Goal: Register for event/course

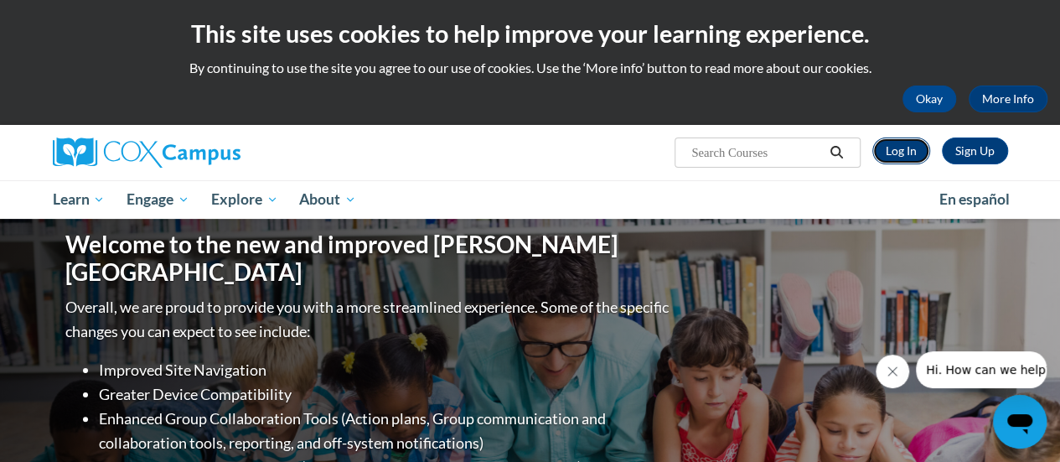
click at [890, 159] on link "Log In" at bounding box center [901, 150] width 58 height 27
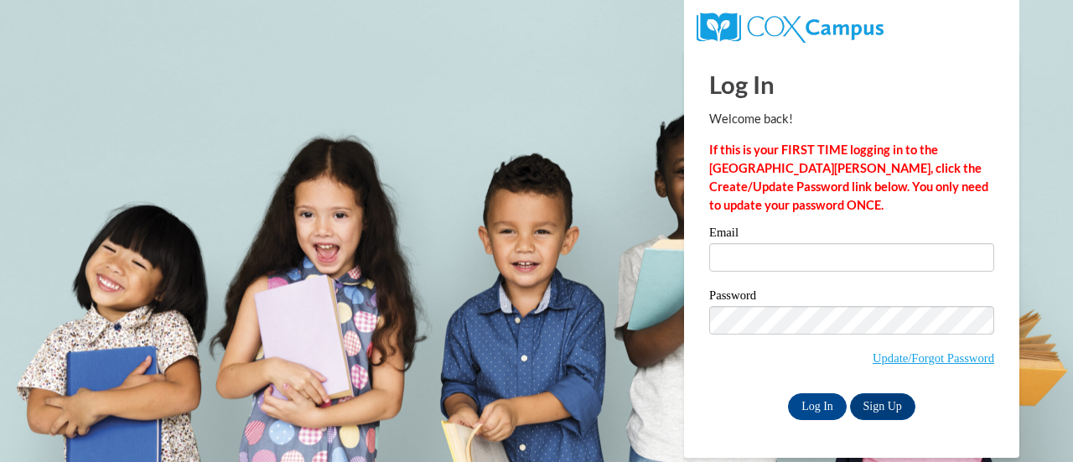
click at [880, 182] on strong "If this is your FIRST TIME logging in to the NEW Cox Campus, click the Create/U…" at bounding box center [848, 177] width 279 height 70
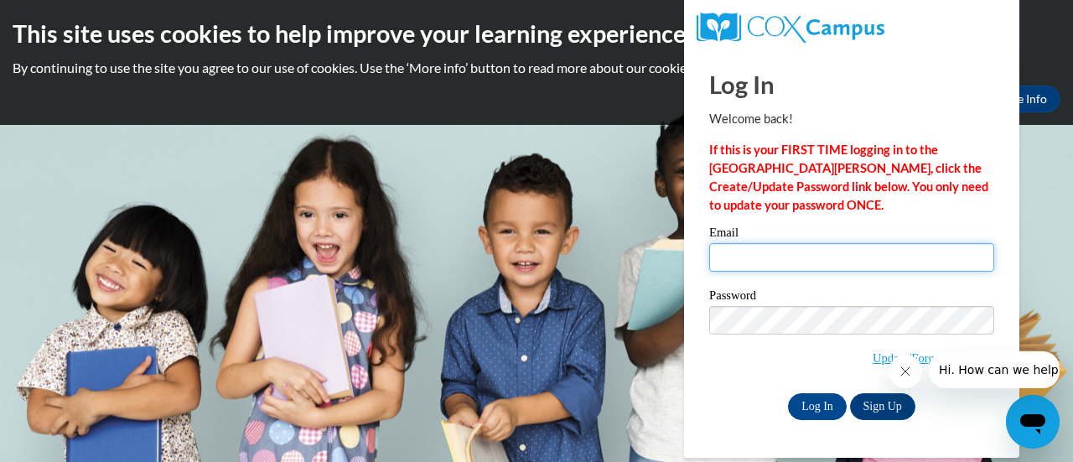
click at [886, 263] on input "Email" at bounding box center [851, 257] width 285 height 28
type input "tracy.frahman@rusd.org"
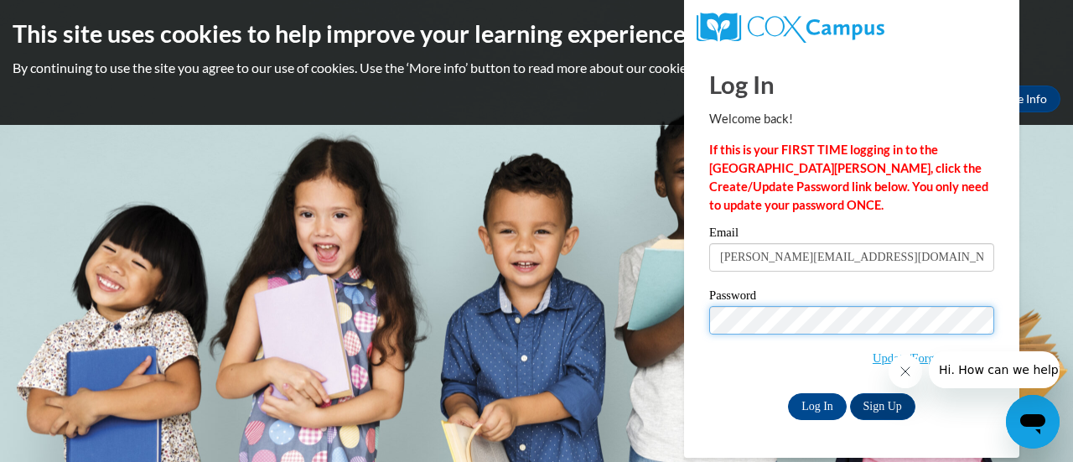
click at [788, 393] on input "Log In" at bounding box center [817, 406] width 59 height 27
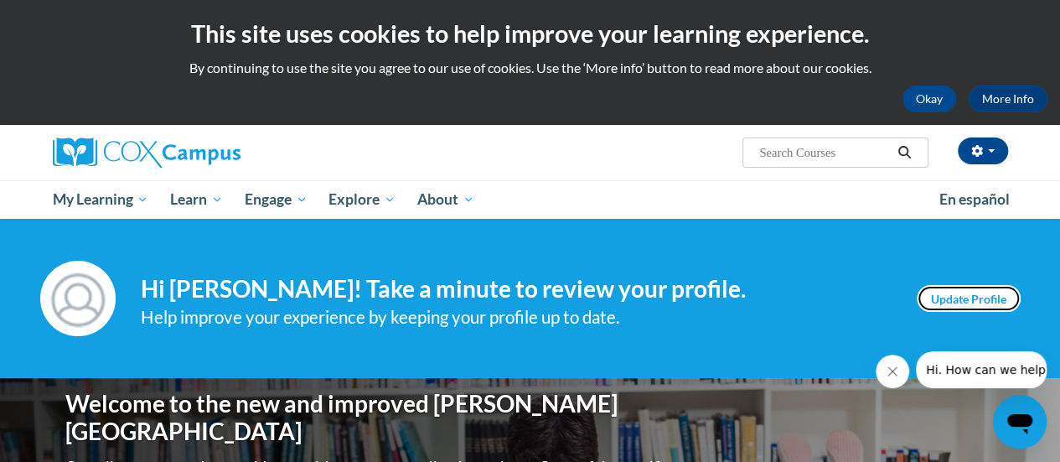
click at [984, 292] on link "Update Profile" at bounding box center [969, 298] width 104 height 27
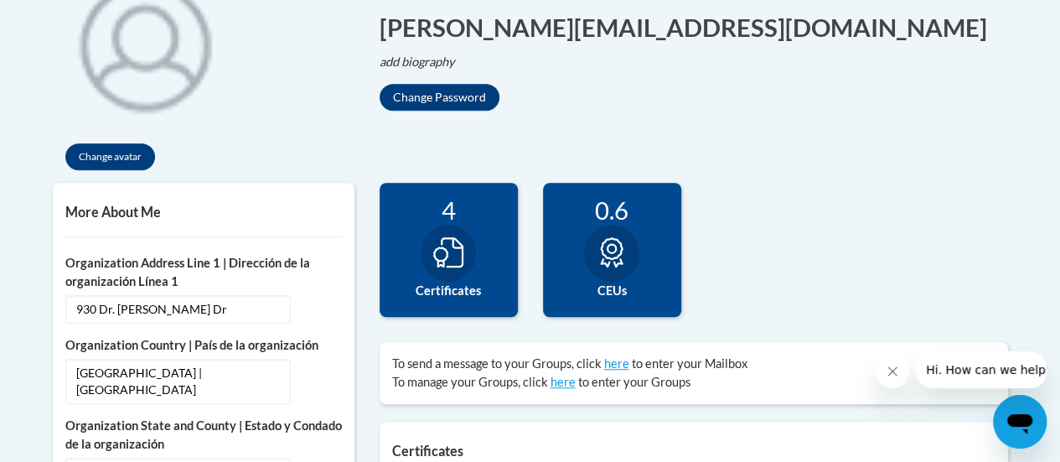
scroll to position [424, 0]
click at [438, 101] on button "Change Password" at bounding box center [440, 97] width 120 height 27
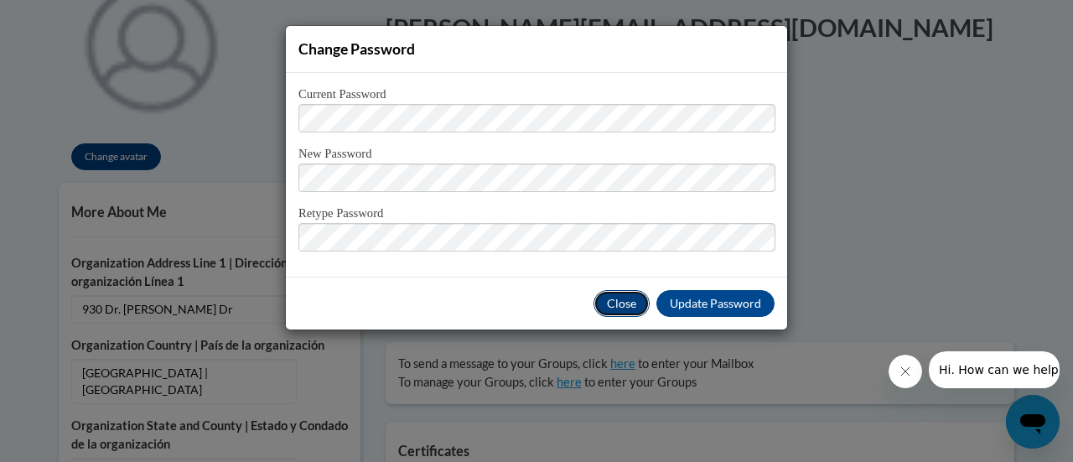
click at [633, 312] on button "Close" at bounding box center [621, 303] width 56 height 27
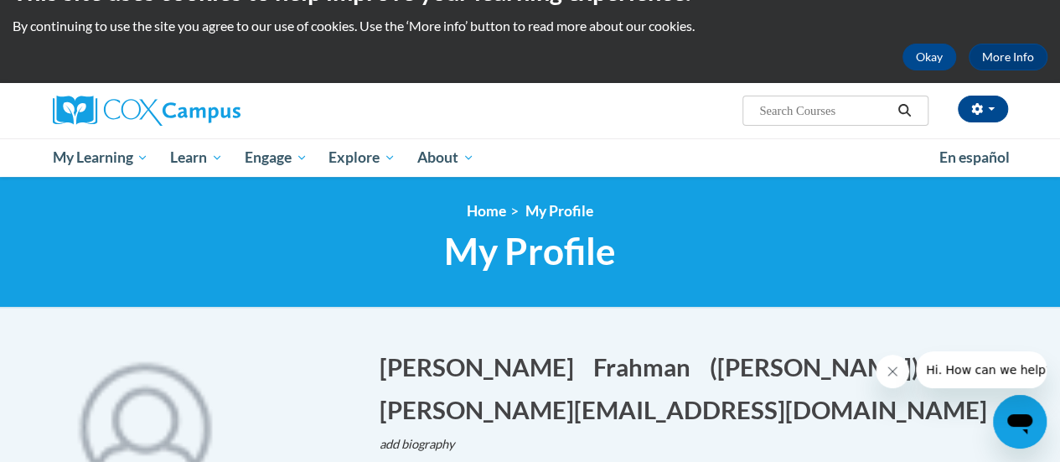
scroll to position [30, 0]
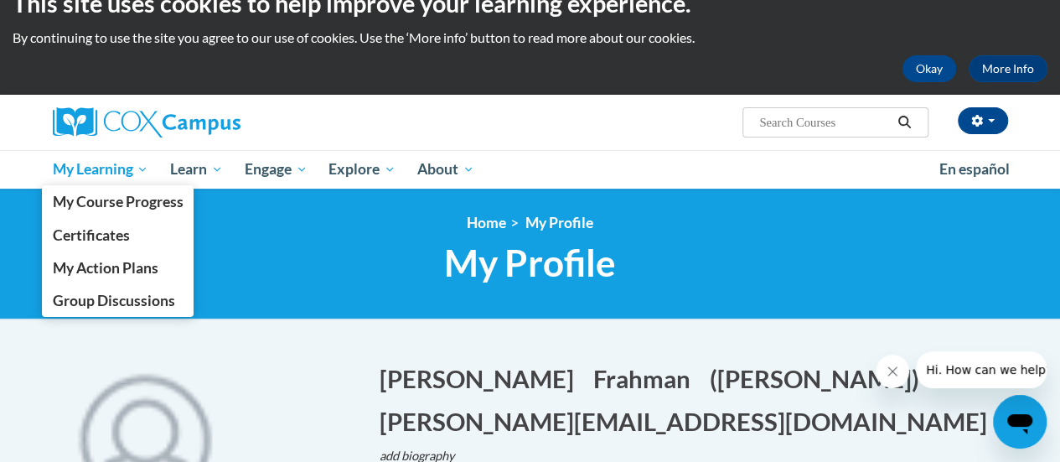
click at [110, 168] on span "My Learning" at bounding box center [100, 169] width 96 height 20
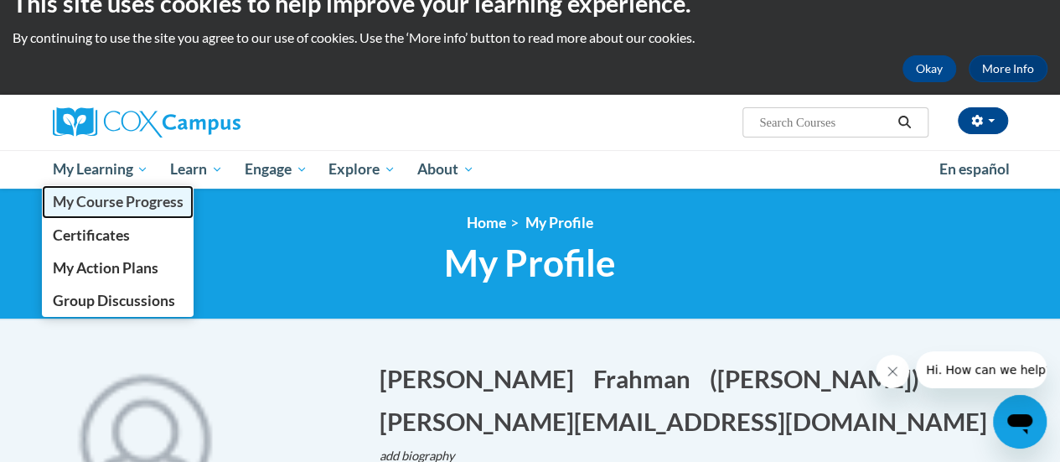
click at [117, 194] on span "My Course Progress" at bounding box center [117, 202] width 131 height 18
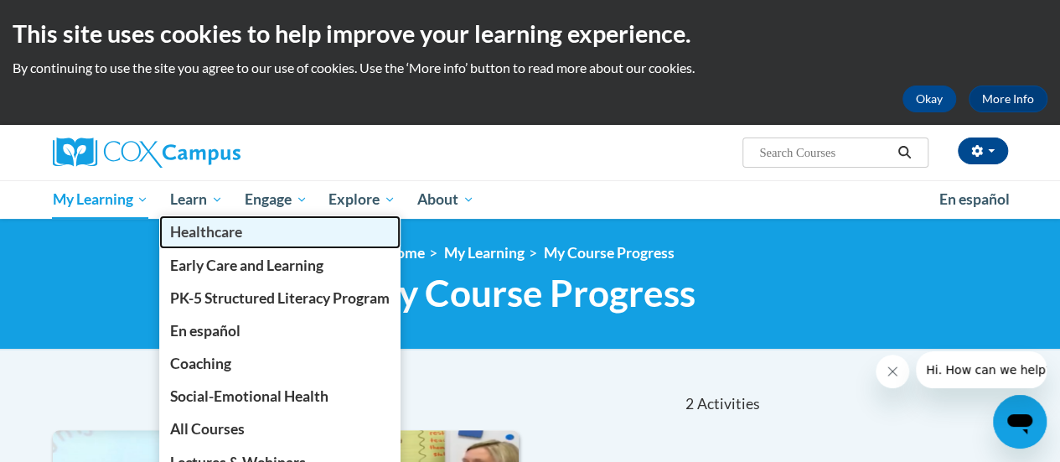
click at [194, 217] on link "Healthcare" at bounding box center [279, 231] width 241 height 33
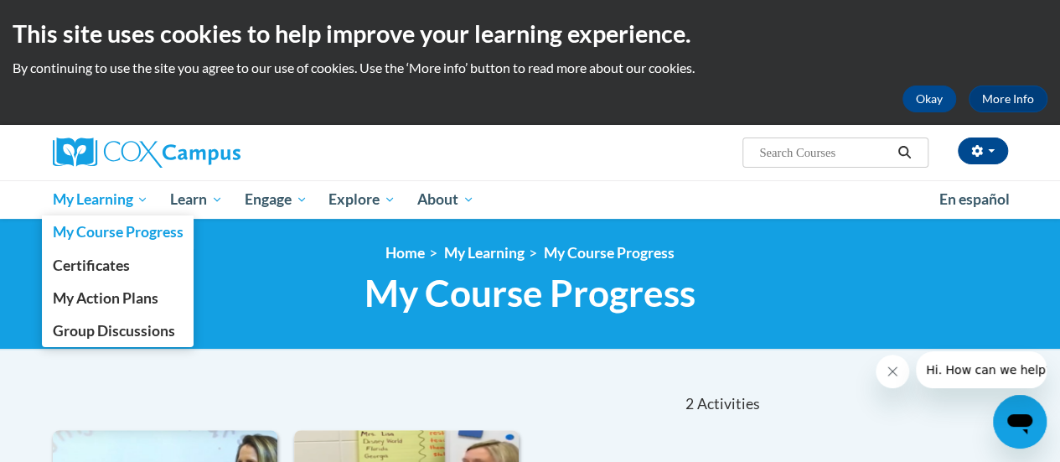
click at [91, 203] on span "My Learning" at bounding box center [100, 199] width 96 height 20
click at [114, 229] on span "My Course Progress" at bounding box center [117, 232] width 131 height 18
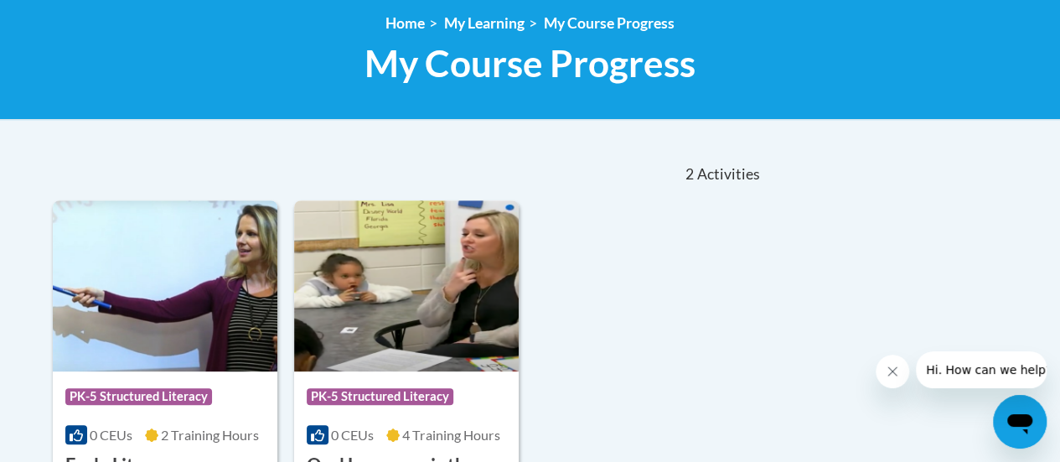
scroll to position [94, 0]
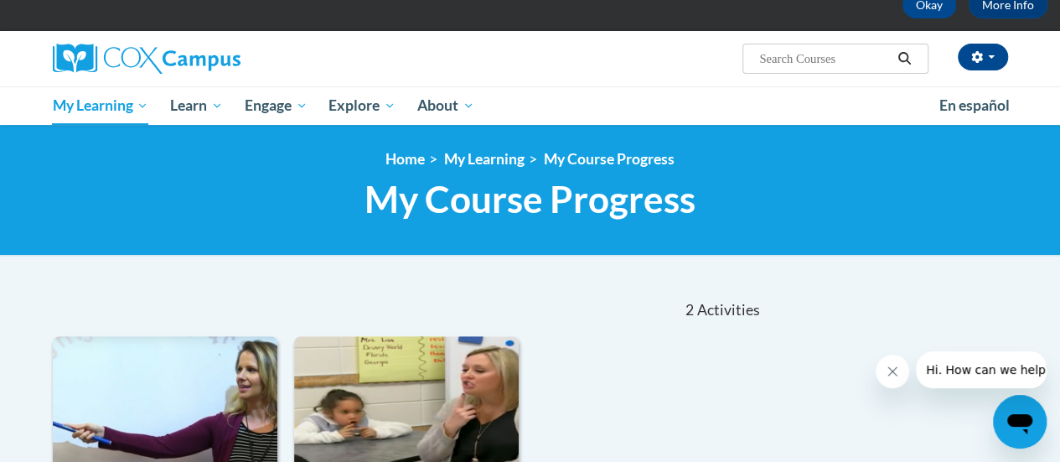
click at [794, 59] on input "Search..." at bounding box center [825, 59] width 134 height 20
type input "reading comprehension"
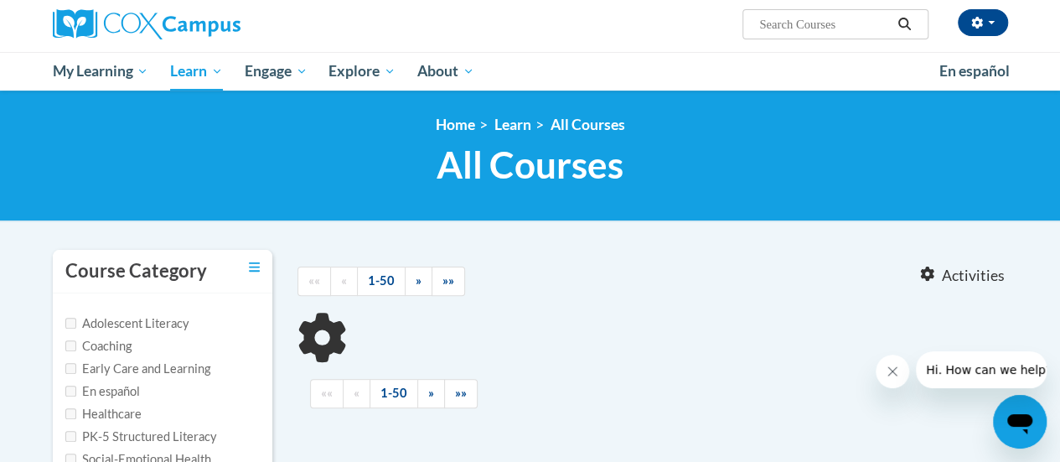
type input "reading comprehension"
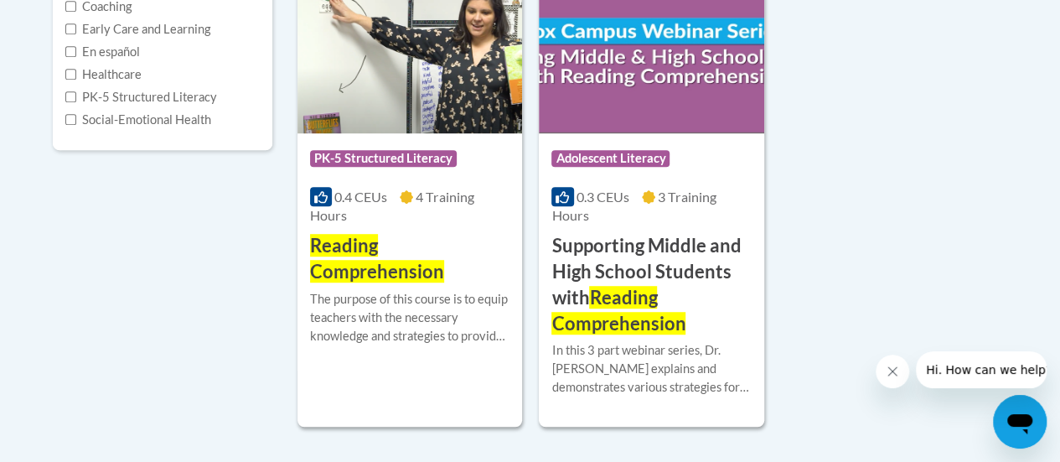
scroll to position [469, 0]
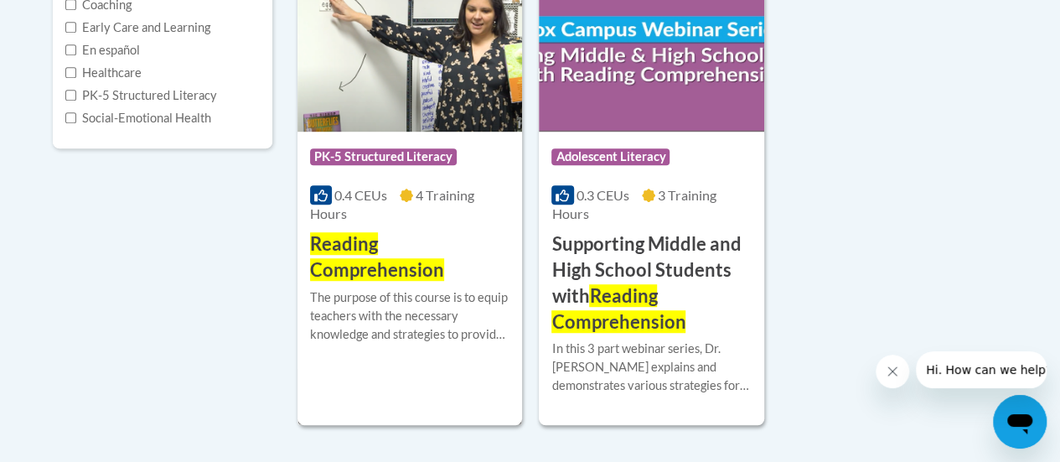
click at [412, 269] on span "Reading Comprehension" at bounding box center [377, 256] width 134 height 49
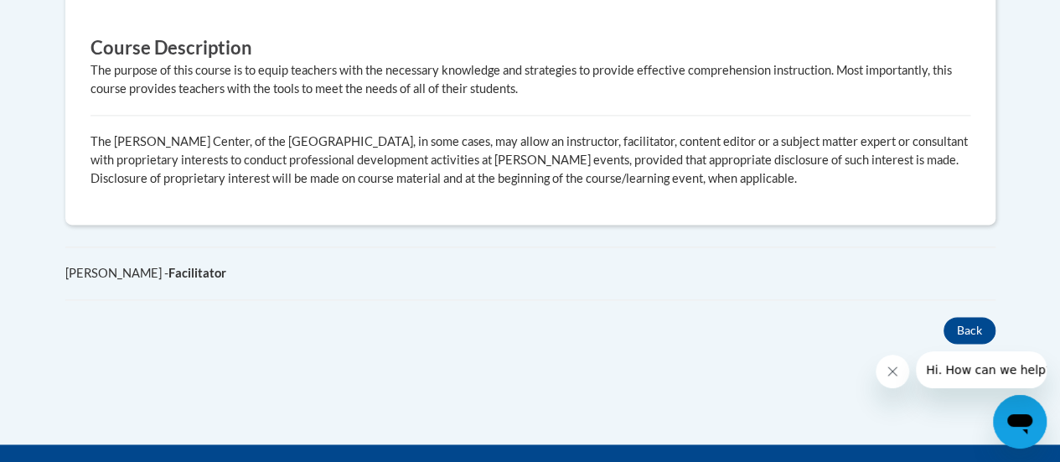
scroll to position [1053, 0]
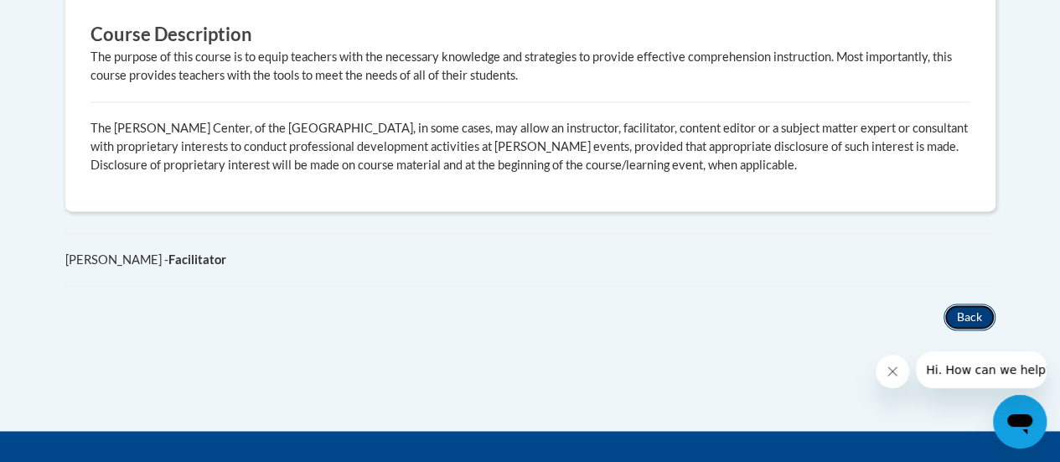
click at [960, 310] on button "Back" at bounding box center [970, 316] width 52 height 27
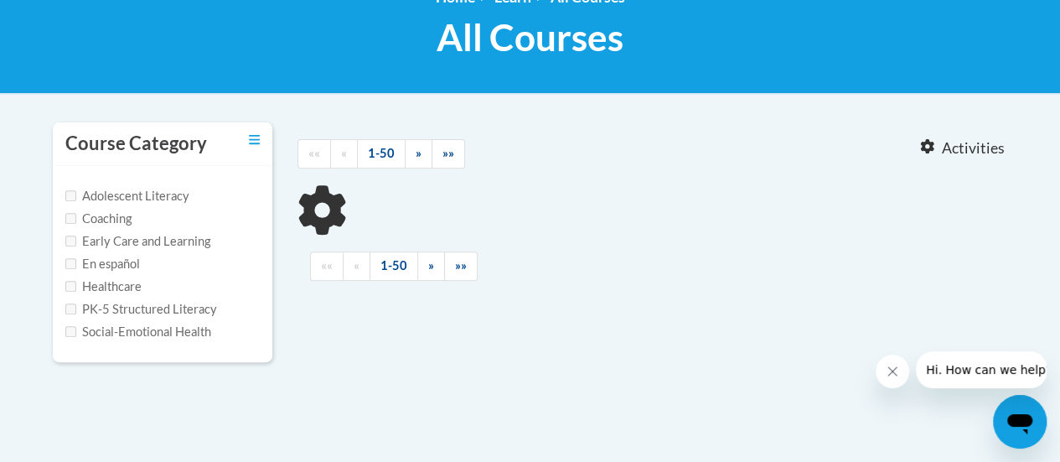
type input "reading comprehension"
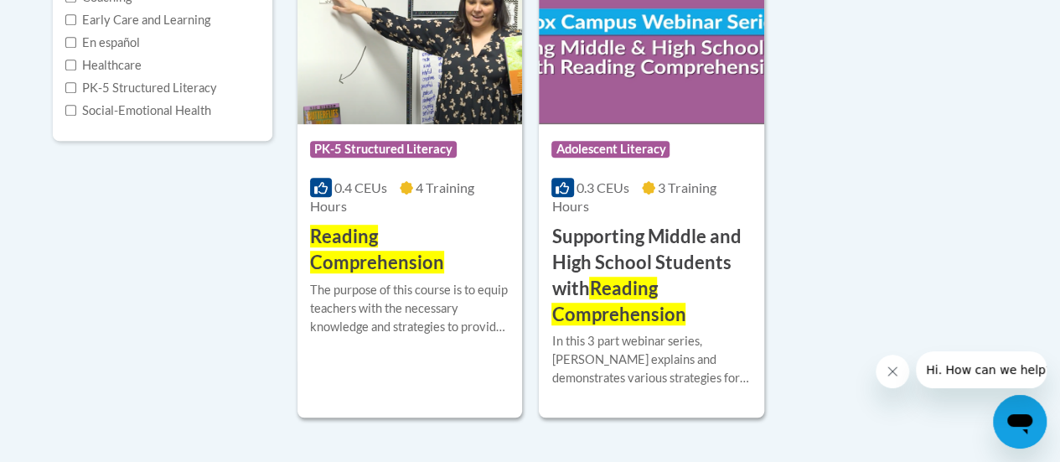
scroll to position [474, 0]
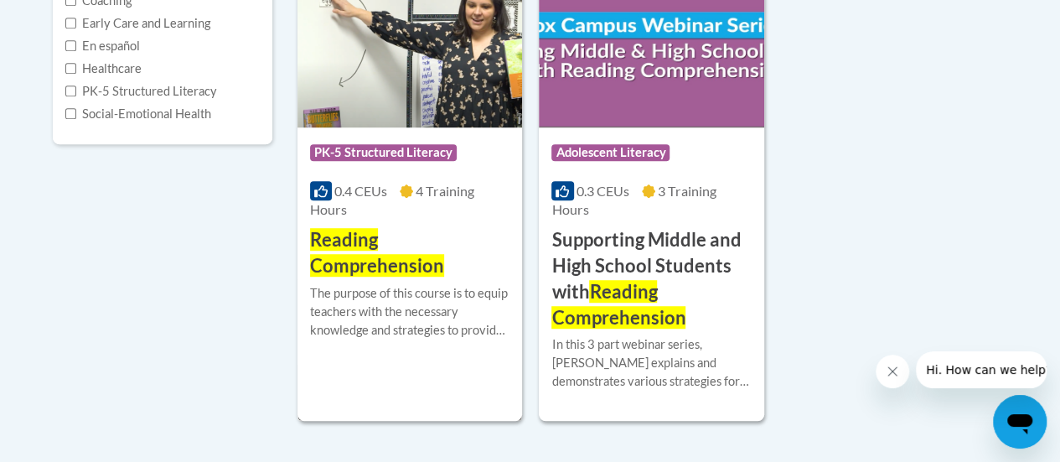
click at [365, 261] on span "Reading Comprehension" at bounding box center [377, 252] width 134 height 49
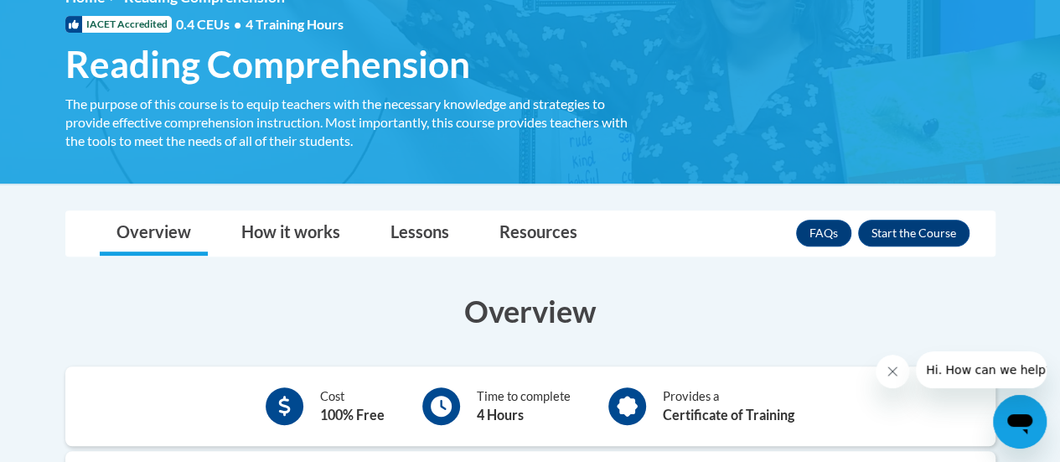
scroll to position [260, 0]
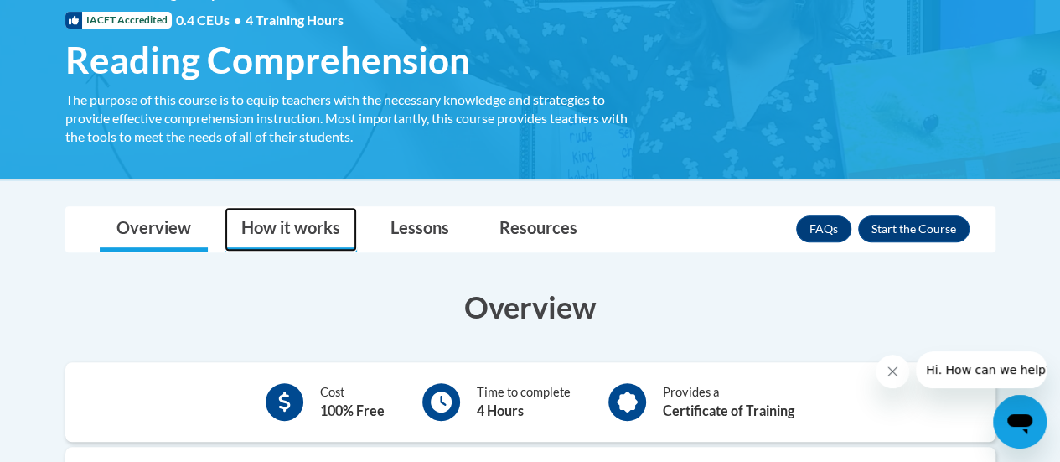
click at [294, 230] on link "How it works" at bounding box center [291, 229] width 132 height 44
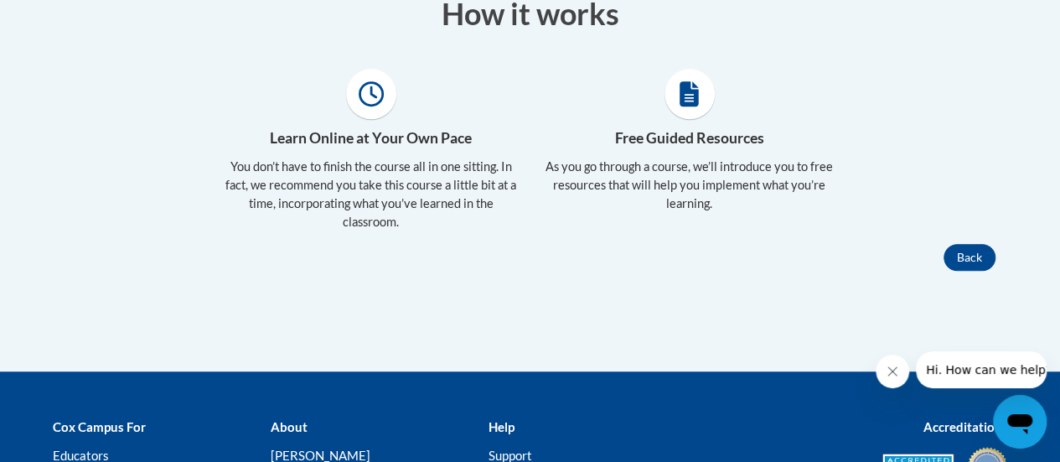
scroll to position [284, 0]
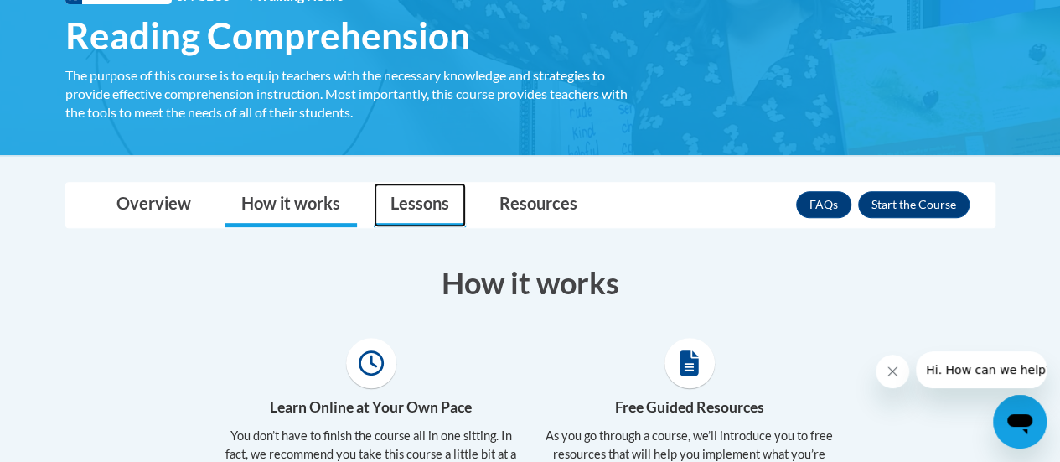
click at [408, 196] on link "Lessons" at bounding box center [420, 205] width 92 height 44
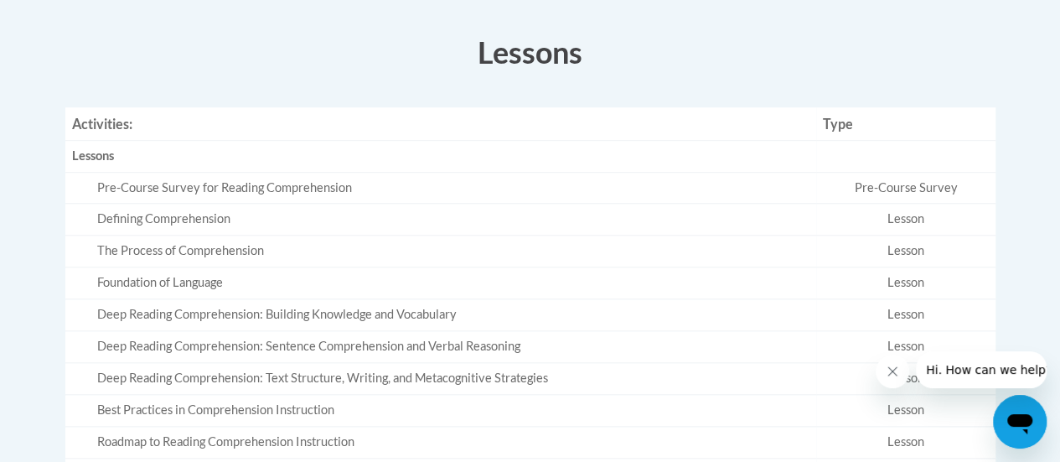
scroll to position [513, 0]
click at [334, 190] on div "Pre-Course Survey for Reading Comprehension" at bounding box center [453, 190] width 713 height 18
click at [929, 187] on td "Pre-Course Survey" at bounding box center [905, 189] width 179 height 32
click at [97, 153] on div "Lessons" at bounding box center [441, 158] width 738 height 18
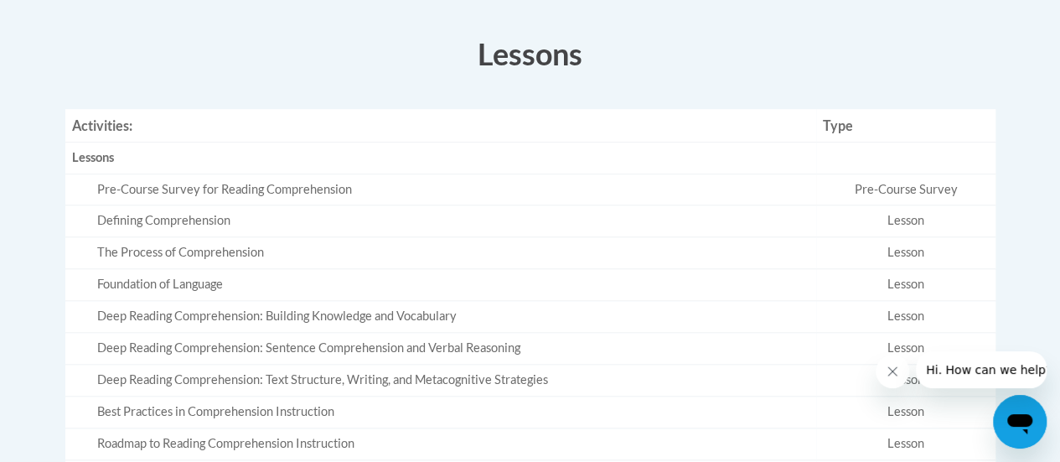
click at [134, 199] on td "Pre-Course Survey for Reading Comprehension" at bounding box center [441, 189] width 752 height 32
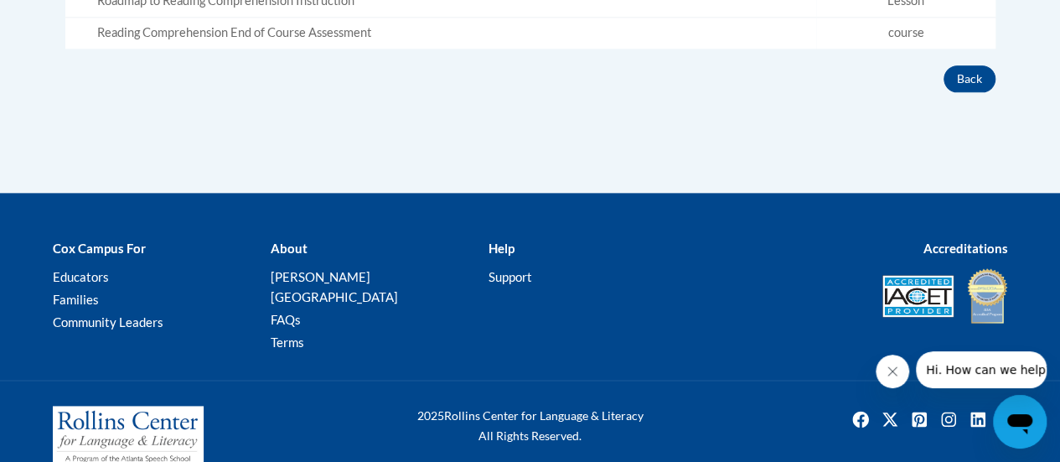
scroll to position [957, 0]
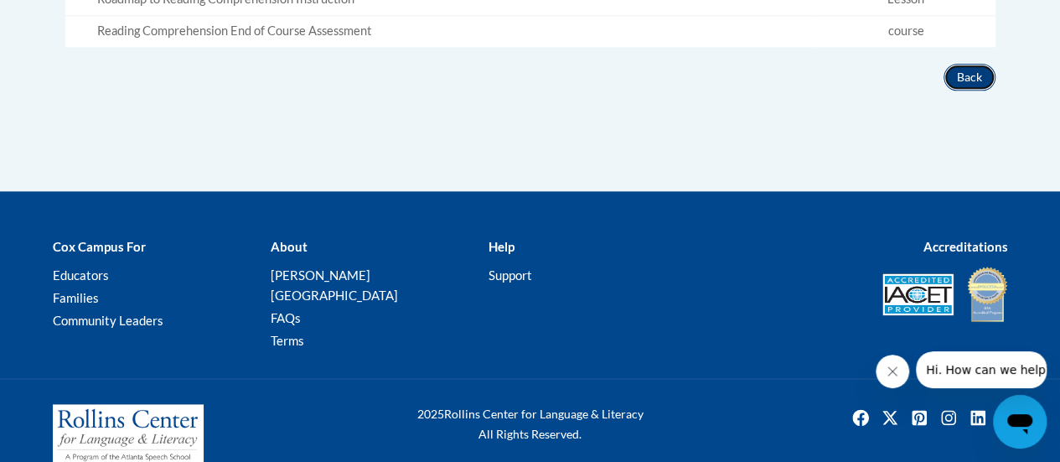
click at [966, 75] on button "Back" at bounding box center [970, 77] width 52 height 27
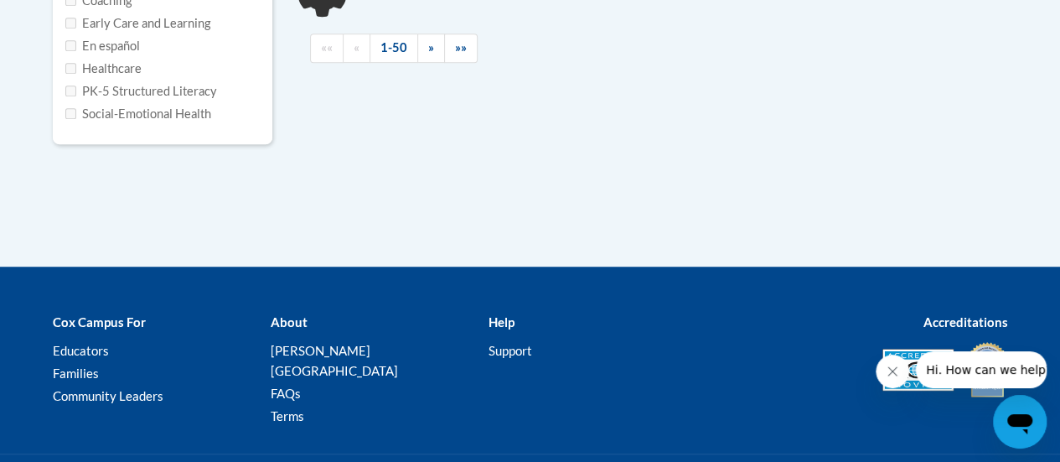
type input "reading comprehension"
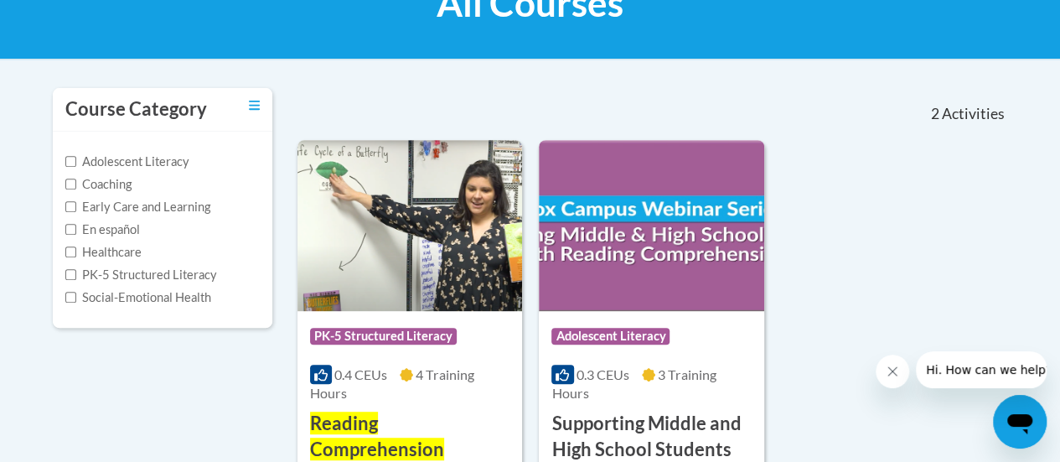
scroll to position [294, 0]
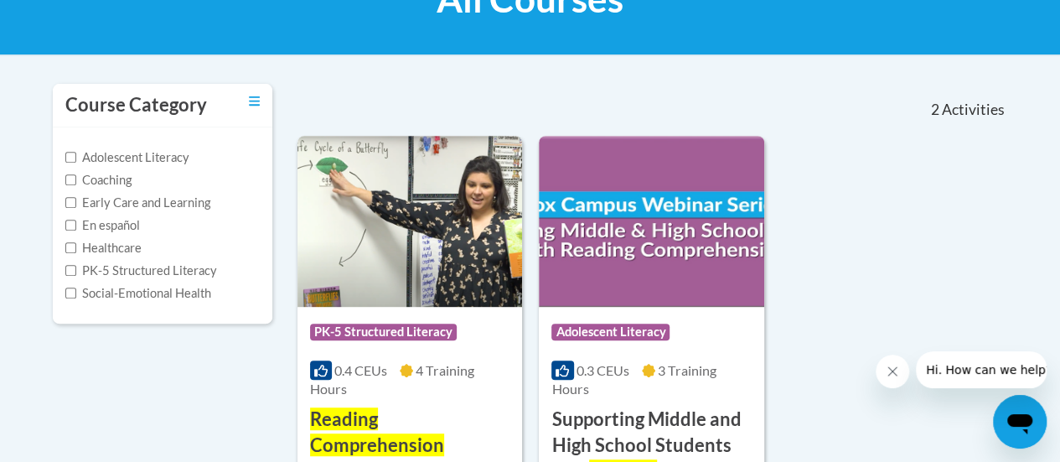
click at [153, 272] on label "PK-5 Structured Literacy" at bounding box center [141, 270] width 152 height 18
click at [76, 272] on input "PK-5 Structured Literacy" at bounding box center [70, 270] width 11 height 11
checkbox input "true"
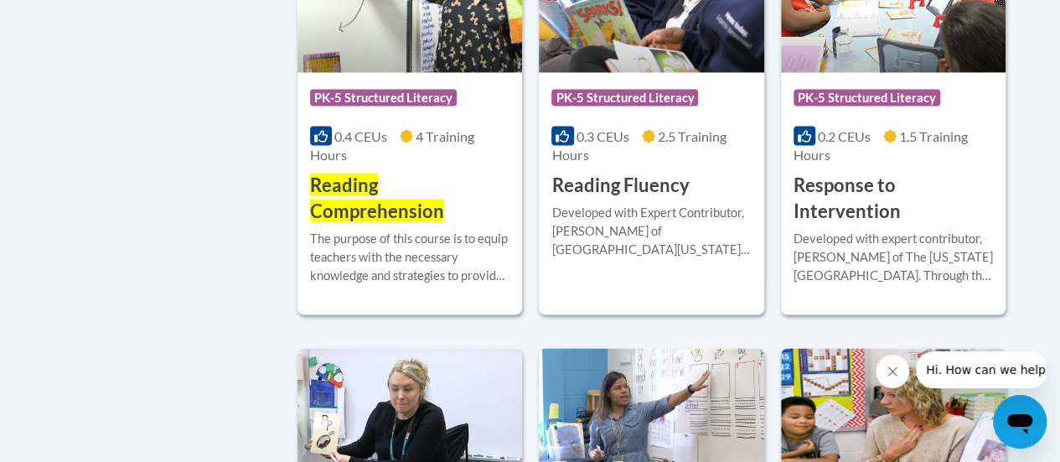
scroll to position [1502, 0]
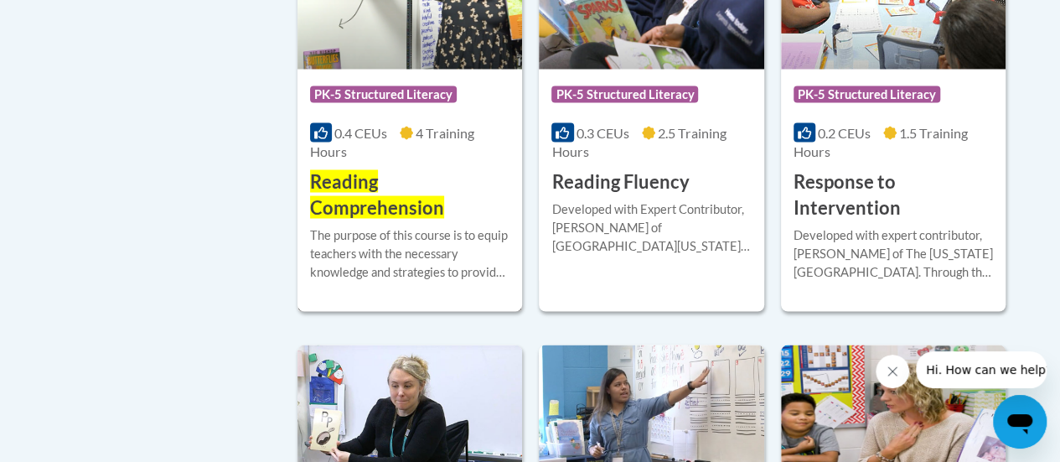
click at [346, 195] on span "Reading Comprehension" at bounding box center [377, 193] width 134 height 49
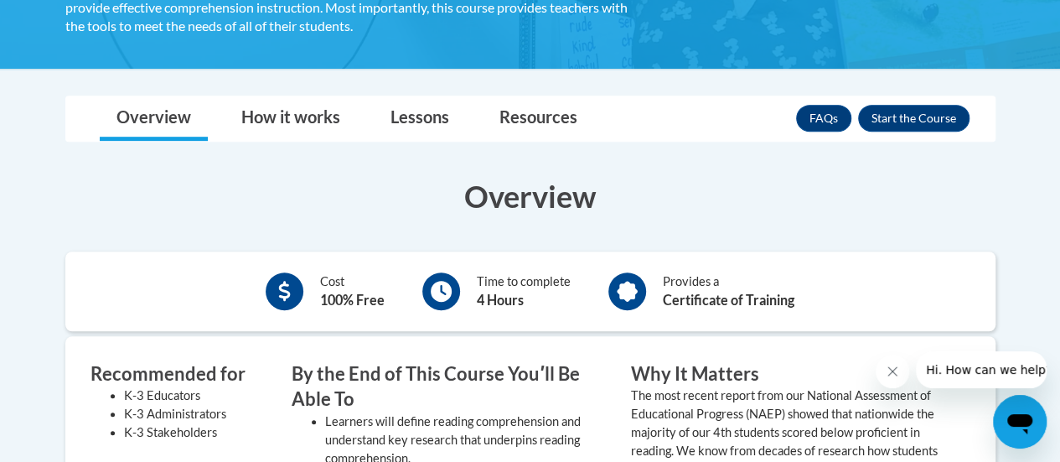
scroll to position [359, 0]
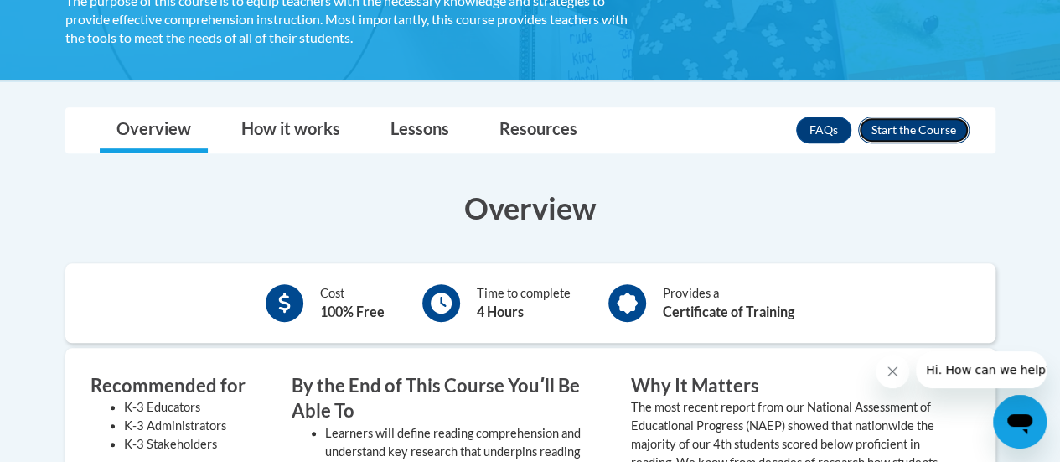
click at [935, 141] on button "Enroll" at bounding box center [913, 130] width 111 height 27
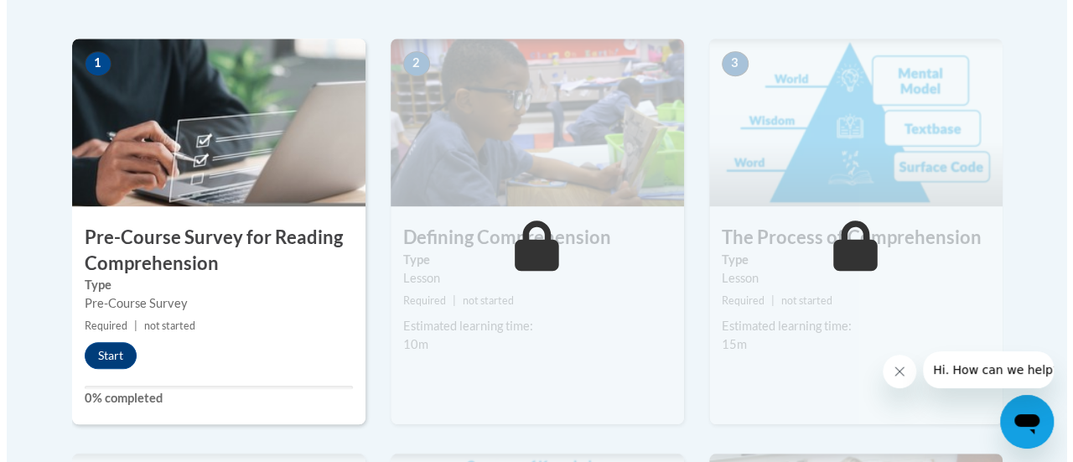
scroll to position [526, 0]
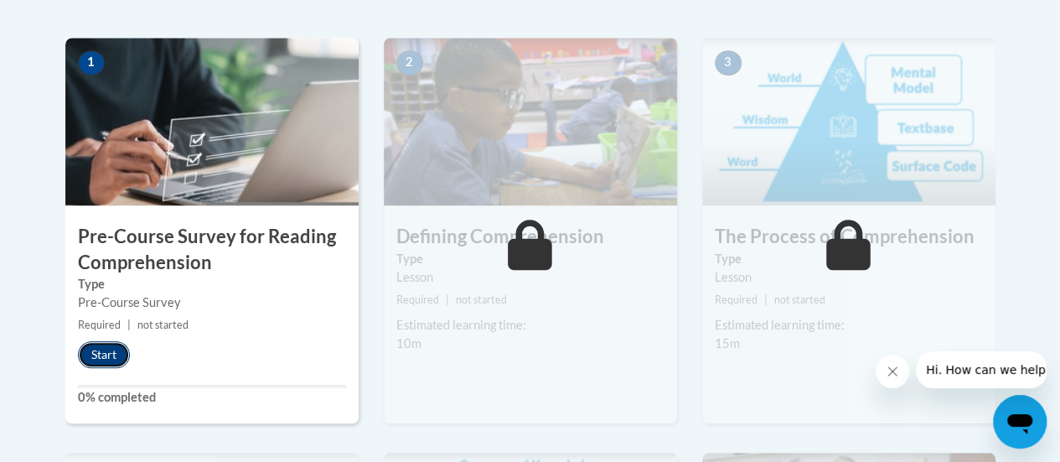
click at [106, 353] on button "Start" at bounding box center [104, 354] width 52 height 27
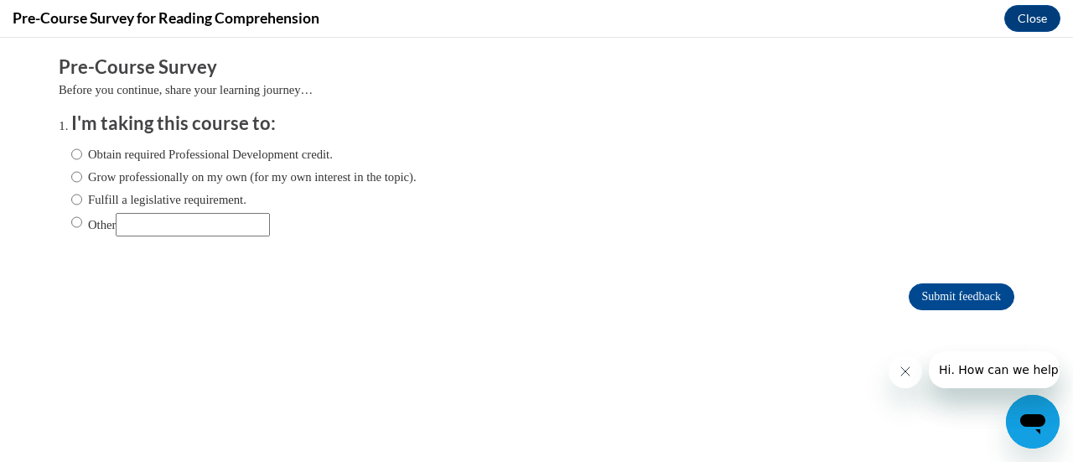
scroll to position [0, 0]
click at [71, 151] on input "Obtain required Professional Development credit." at bounding box center [76, 154] width 11 height 18
radio input "true"
click at [960, 298] on input "Submit feedback" at bounding box center [962, 296] width 106 height 27
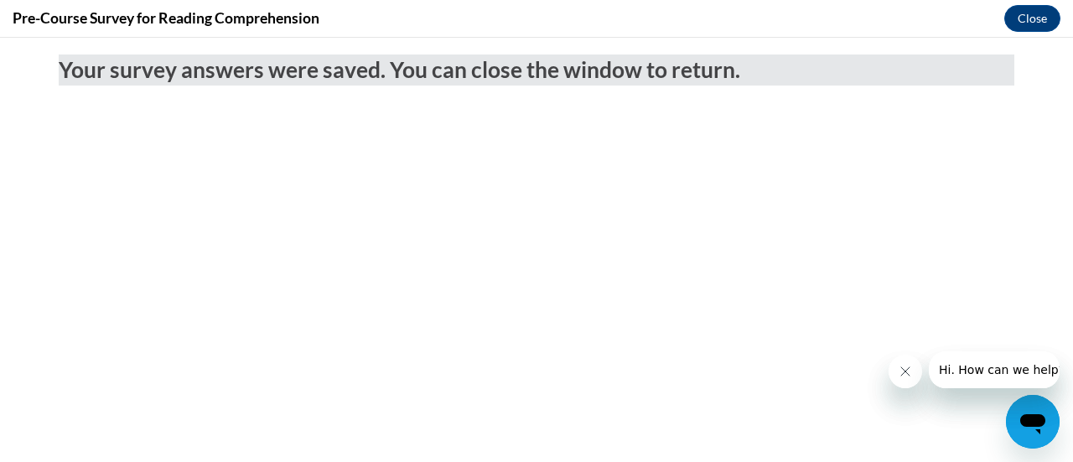
click at [904, 371] on icon "Close message from company" at bounding box center [904, 371] width 8 height 8
click at [904, 375] on icon "Close message from company" at bounding box center [904, 371] width 13 height 13
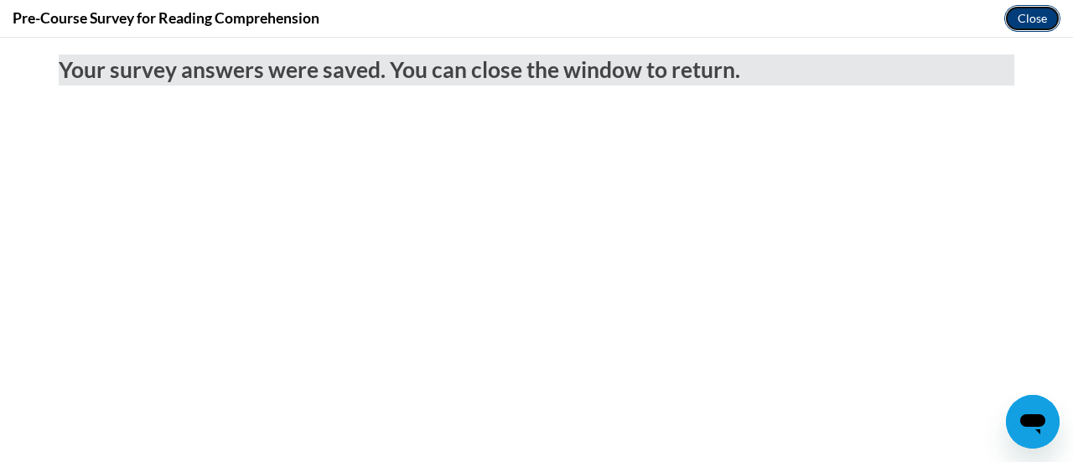
click at [1036, 25] on button "Close" at bounding box center [1032, 18] width 56 height 27
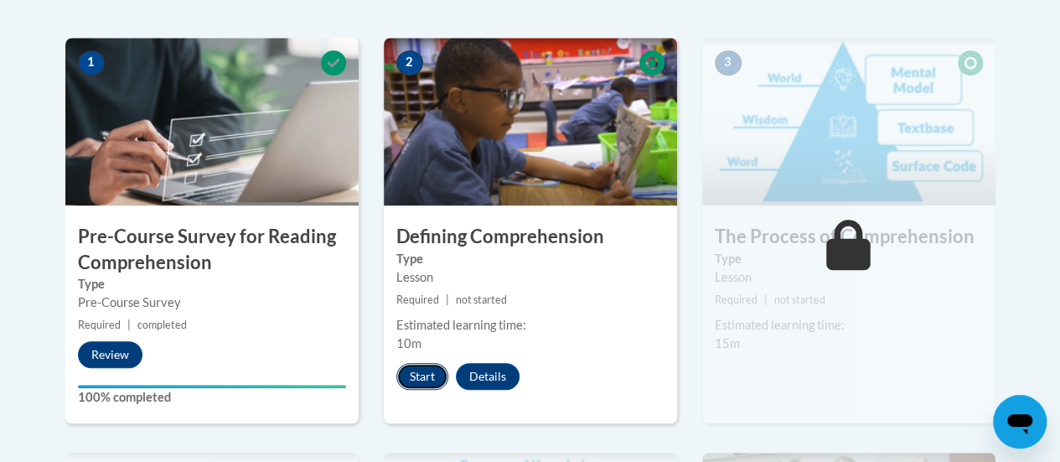
click at [418, 370] on button "Start" at bounding box center [422, 376] width 52 height 27
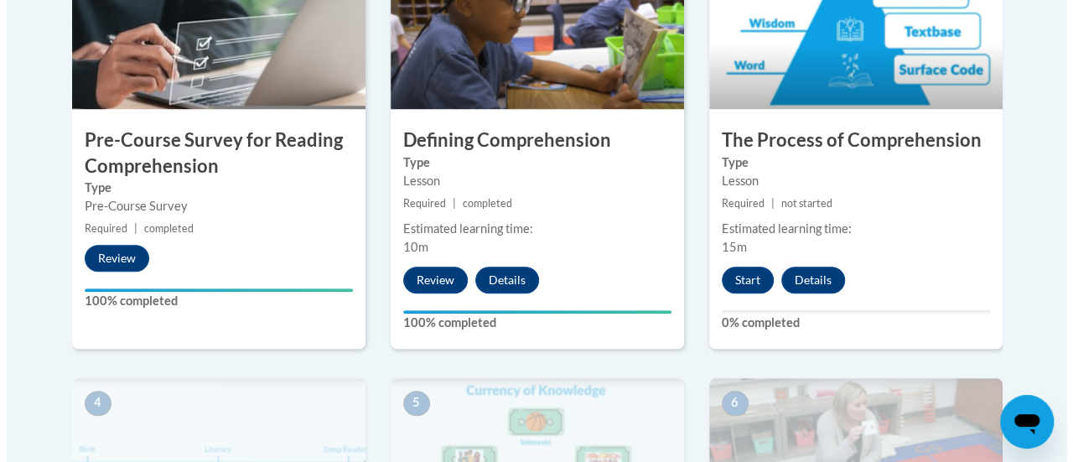
scroll to position [623, 0]
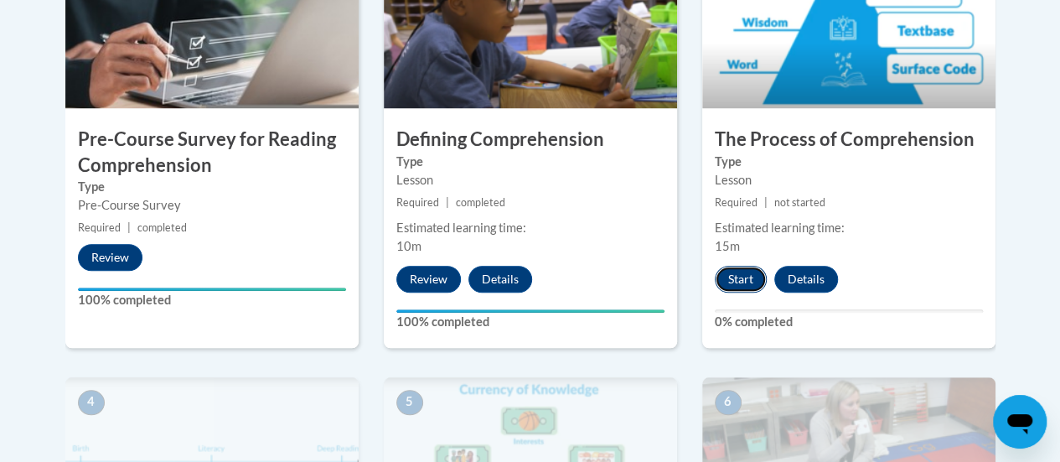
click at [747, 282] on button "Start" at bounding box center [741, 279] width 52 height 27
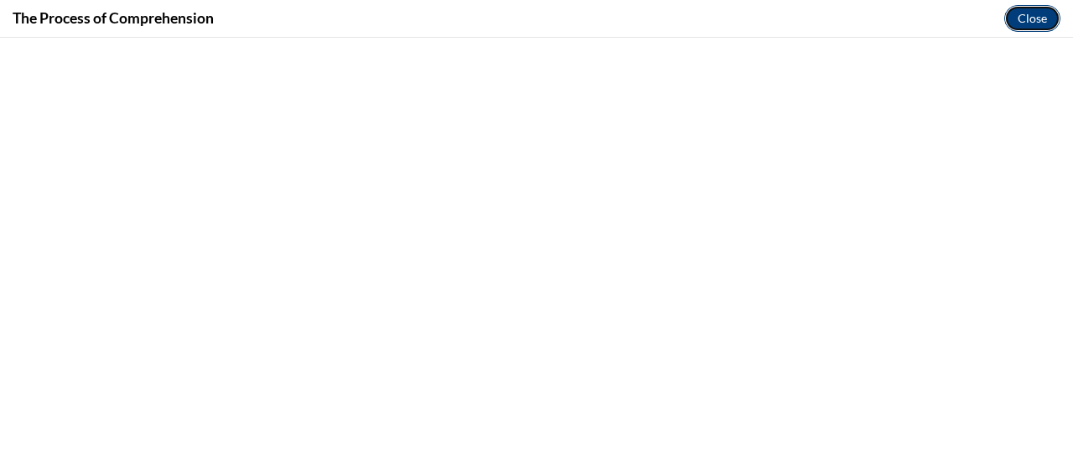
click at [1026, 22] on button "Close" at bounding box center [1032, 18] width 56 height 27
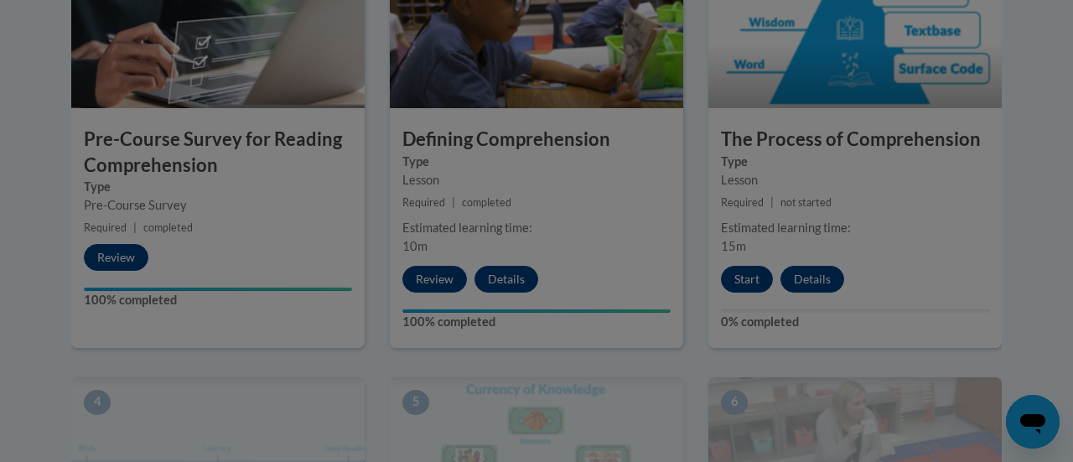
scroll to position [0, 0]
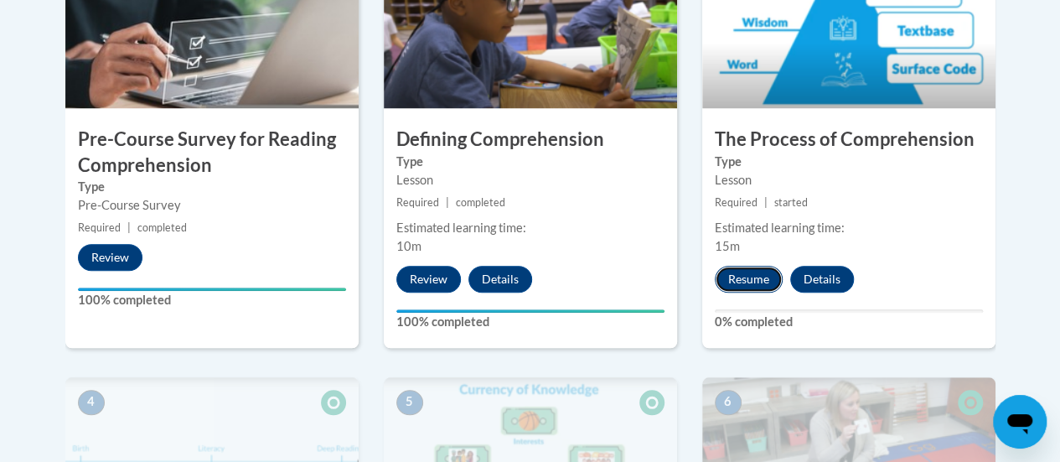
click at [754, 290] on button "Resume" at bounding box center [749, 279] width 68 height 27
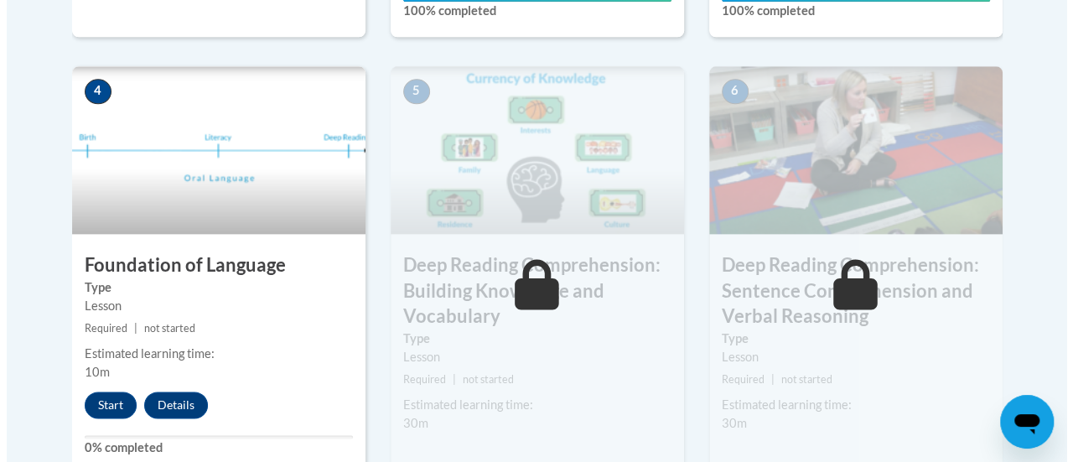
scroll to position [934, 0]
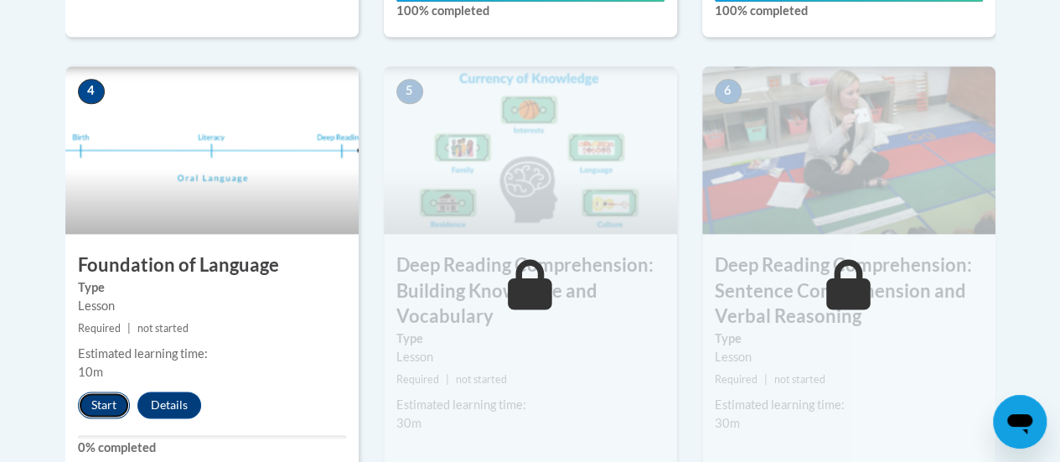
click at [101, 399] on button "Start" at bounding box center [104, 404] width 52 height 27
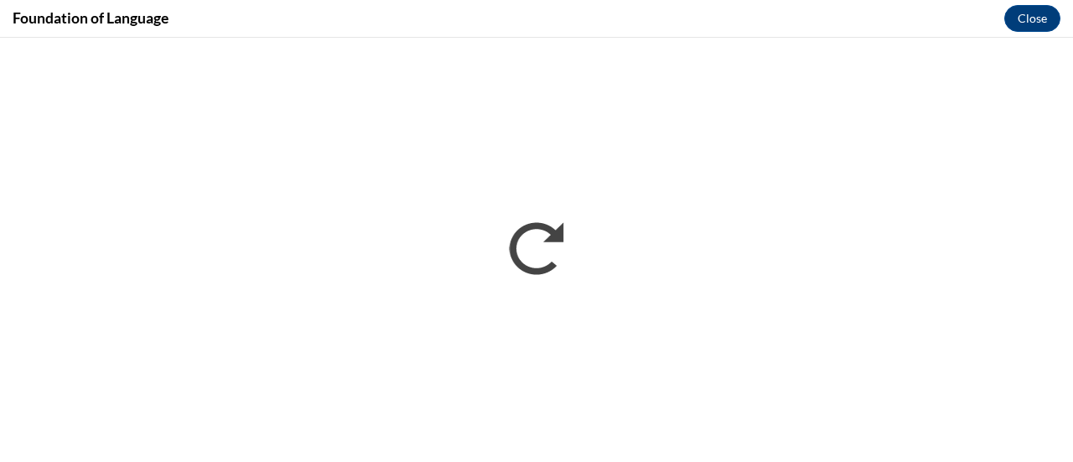
scroll to position [0, 0]
